Goal: Task Accomplishment & Management: Manage account settings

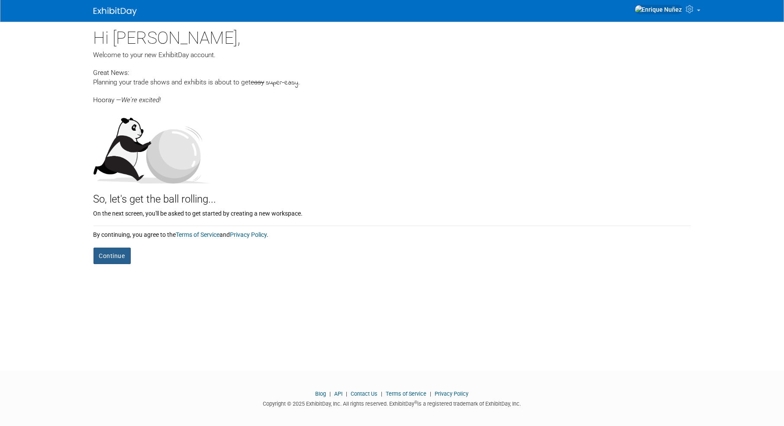
click at [112, 254] on button "Continue" at bounding box center [111, 256] width 37 height 16
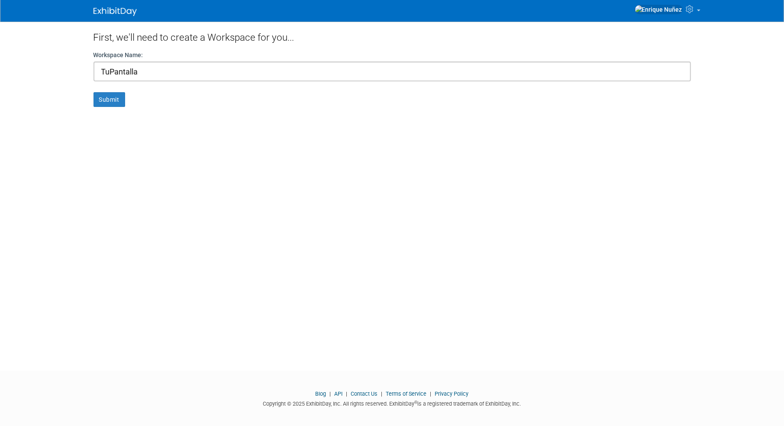
type input "TuPantalla"
click at [93, 92] on button "Submit" at bounding box center [109, 99] width 32 height 15
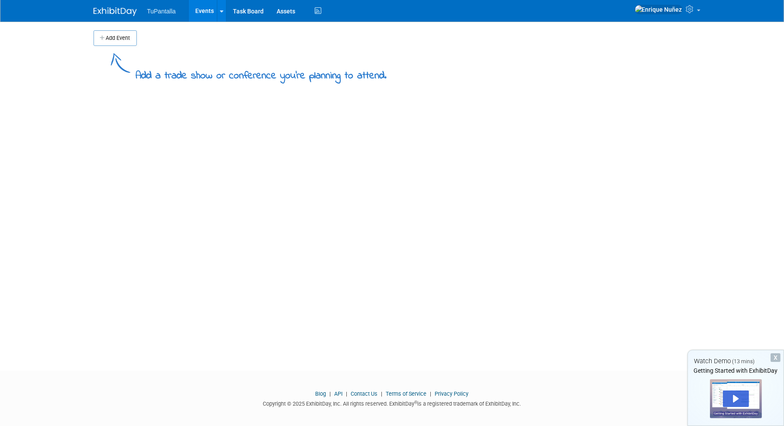
click at [112, 43] on button "Add Event" at bounding box center [114, 38] width 43 height 16
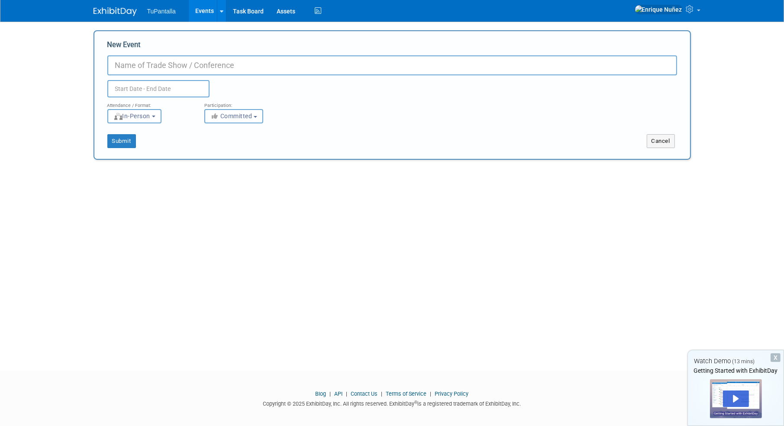
click at [149, 65] on input "New Event" at bounding box center [392, 65] width 570 height 20
type input "PR Show"
click at [121, 136] on button "Submit" at bounding box center [121, 141] width 29 height 14
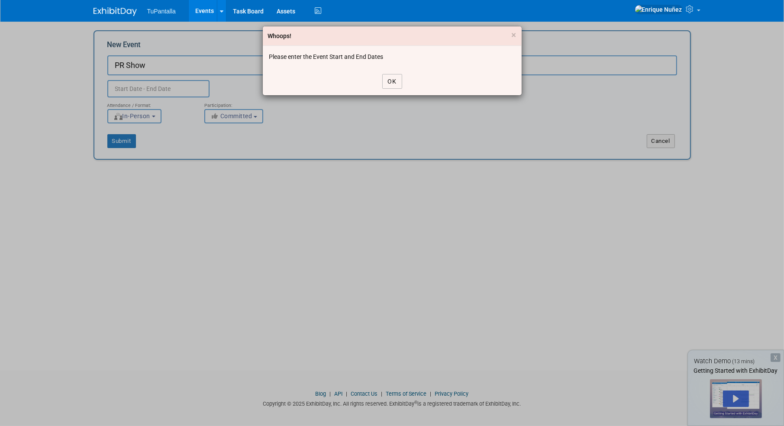
click at [388, 80] on button "OK" at bounding box center [392, 81] width 20 height 15
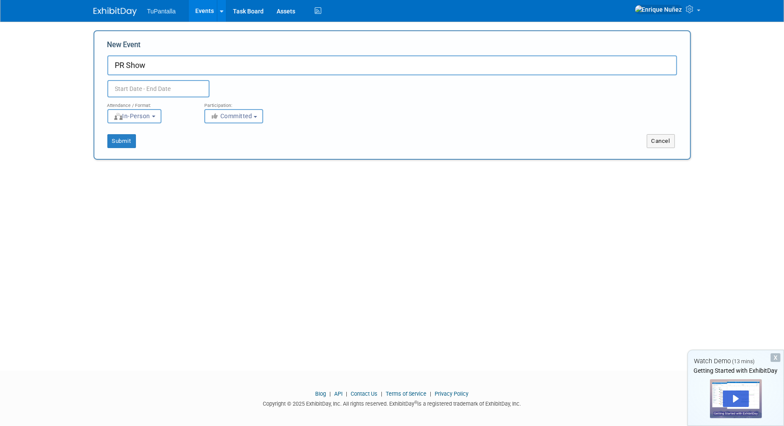
click at [155, 85] on input "text" at bounding box center [158, 88] width 102 height 17
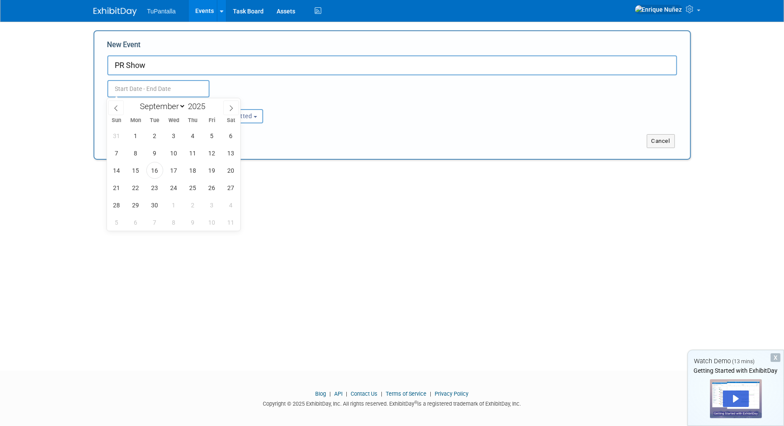
click at [231, 106] on icon at bounding box center [231, 108] width 6 height 6
click at [117, 109] on icon at bounding box center [116, 108] width 6 height 6
select select "10"
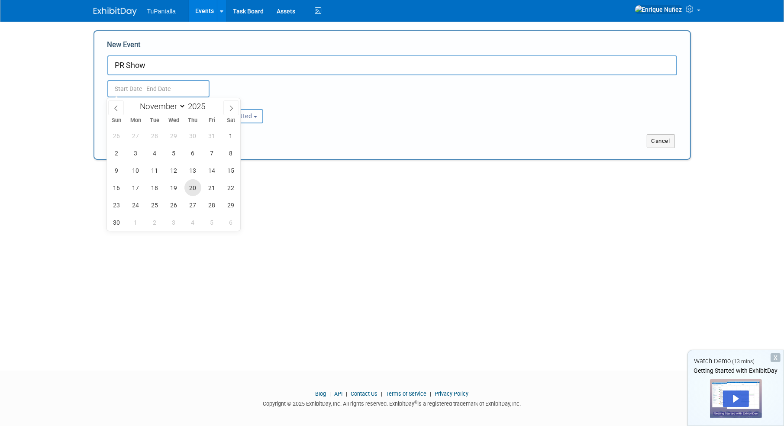
click at [190, 189] on span "20" at bounding box center [192, 187] width 17 height 17
type input "Nov 20, 2025 to Nov 20, 2025"
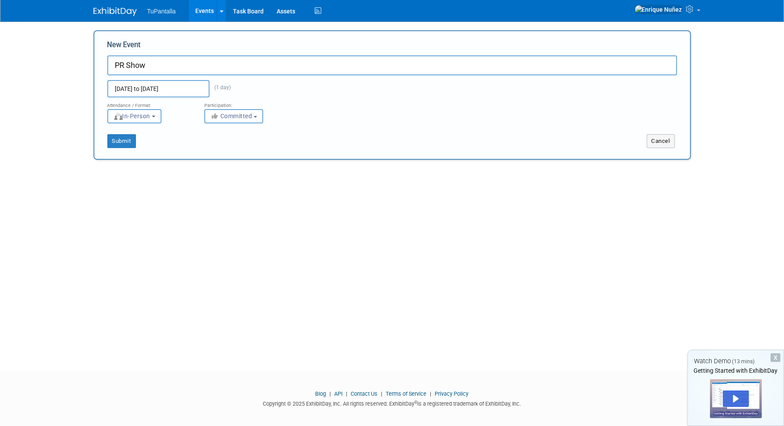
click at [289, 145] on div "Submit" at bounding box center [218, 141] width 248 height 14
click at [109, 138] on button "Submit" at bounding box center [121, 141] width 29 height 14
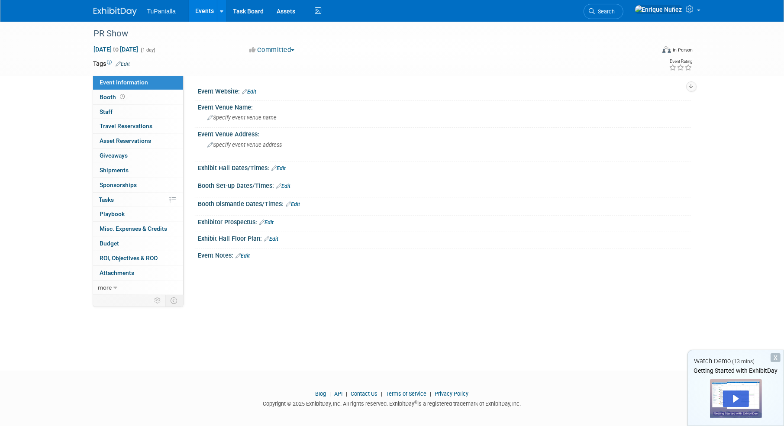
click at [279, 334] on div "PR Show Nov 20, 2025 to Nov 20, 2025 (1 day) Nov 20, 2025 to Nov 20, 2025 Commi…" at bounding box center [392, 188] width 784 height 333
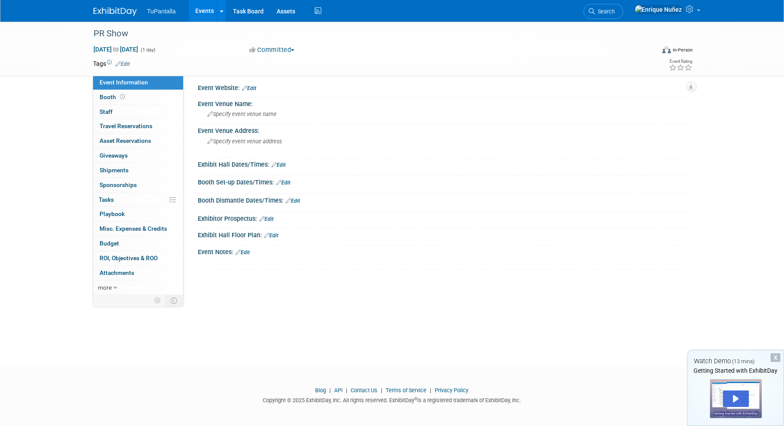
scroll to position [5, 0]
click at [122, 10] on img at bounding box center [114, 11] width 43 height 9
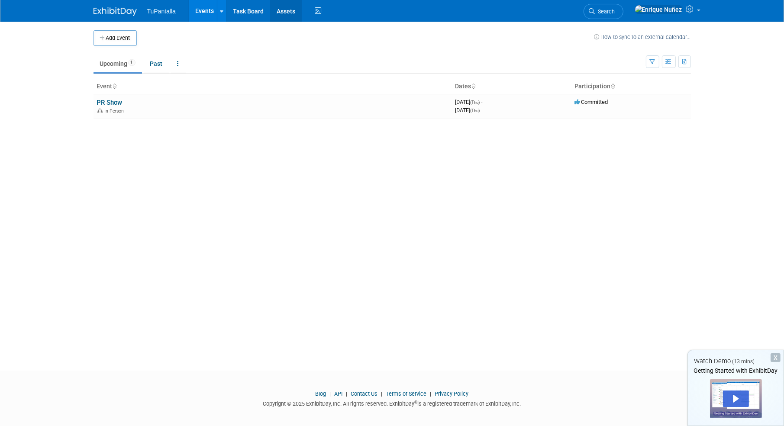
click at [274, 10] on link "Assets" at bounding box center [286, 11] width 32 height 22
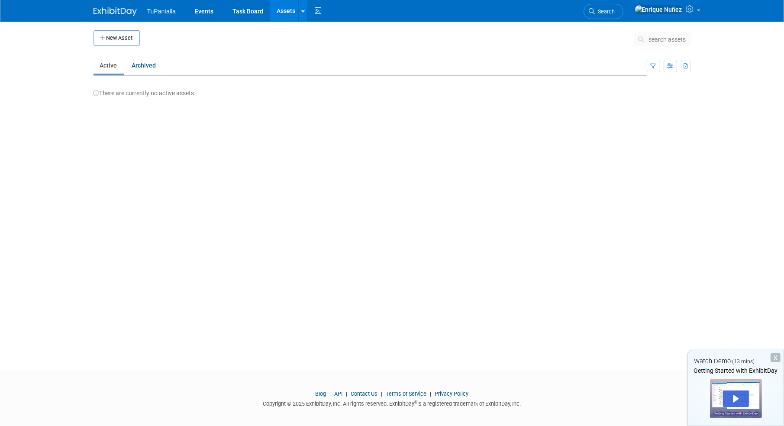
click at [135, 34] on button "New Asset" at bounding box center [116, 38] width 46 height 16
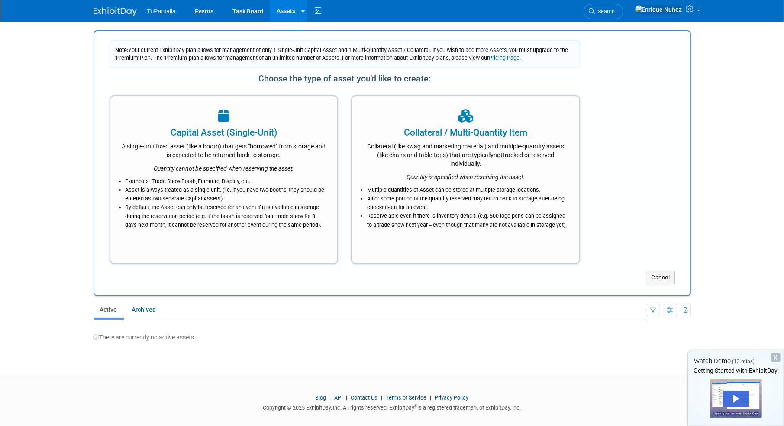
click at [243, 148] on div "A single-unit fixed asset (like a booth) that gets "borrowed" from storage and …" at bounding box center [224, 149] width 206 height 20
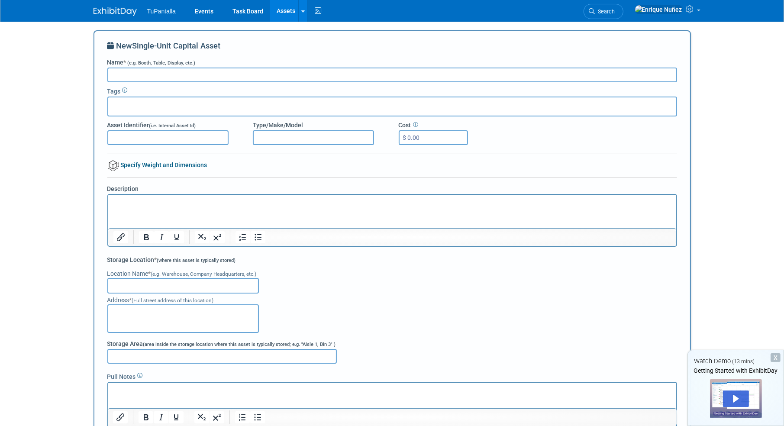
click at [121, 16] on div "TuPantalla Events Task Board Assets New Asset Bulk Upload Assets Storage Locati…" at bounding box center [392, 11] width 610 height 22
